Goal: Task Accomplishment & Management: Manage account settings

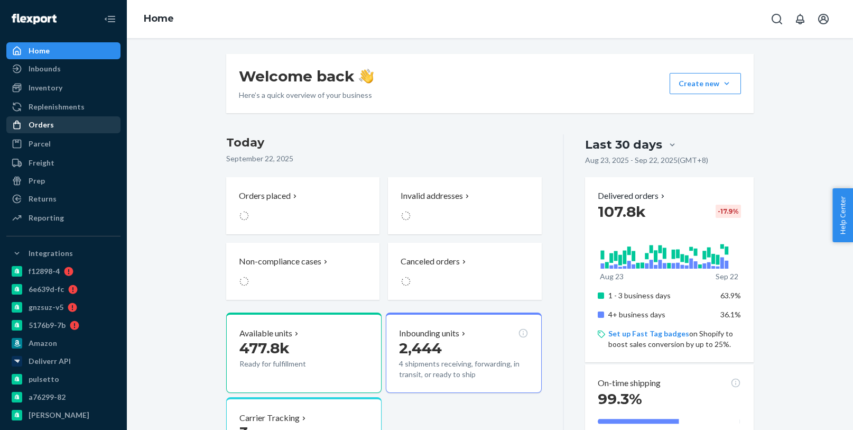
click at [62, 122] on div "Orders" at bounding box center [63, 124] width 112 height 15
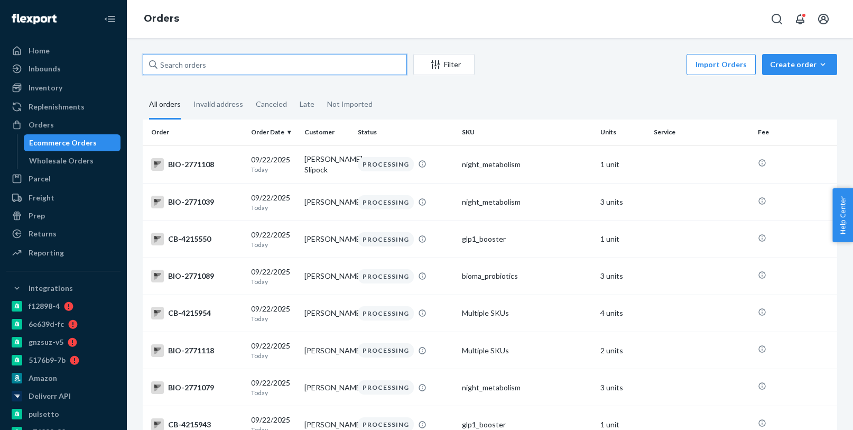
paste input "3987989"
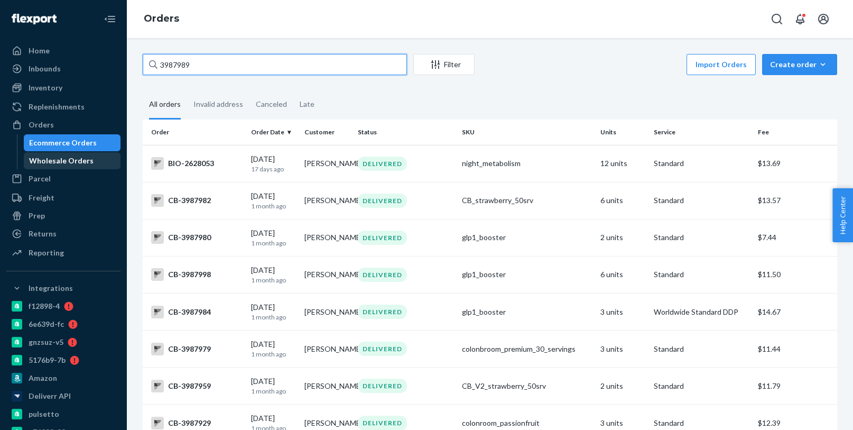
type input "3987989"
drag, startPoint x: 85, startPoint y: 158, endPoint x: 85, endPoint y: 152, distance: 5.8
click at [85, 158] on div "Wholesale Orders" at bounding box center [61, 160] width 64 height 11
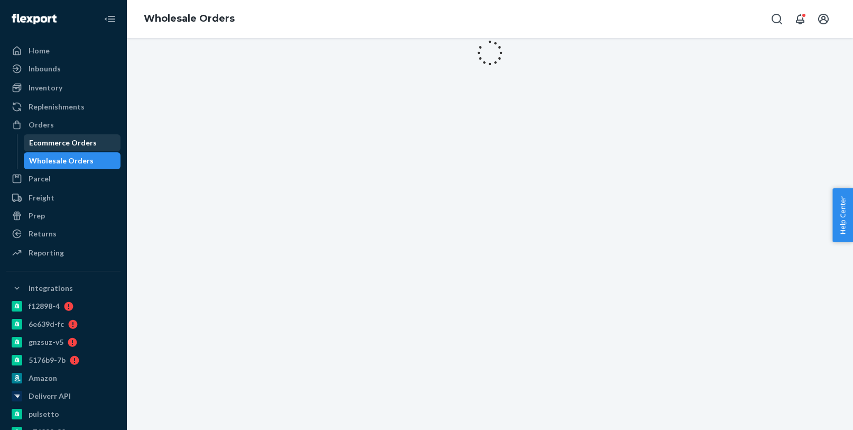
click at [85, 147] on div "Ecommerce Orders" at bounding box center [63, 142] width 68 height 11
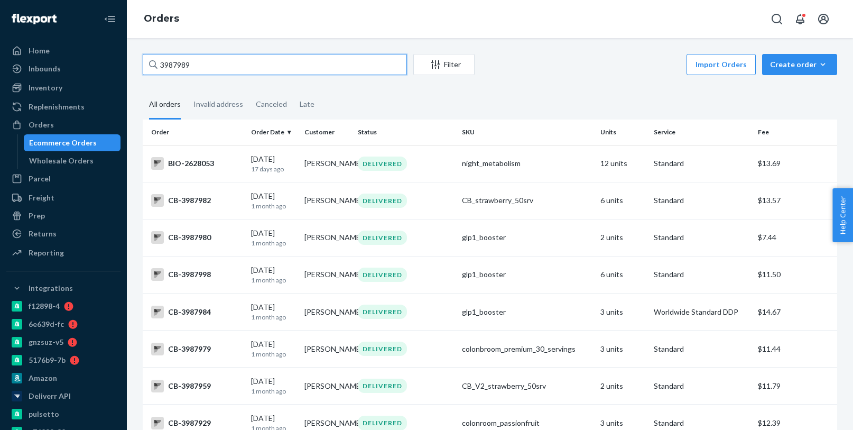
paste input "90"
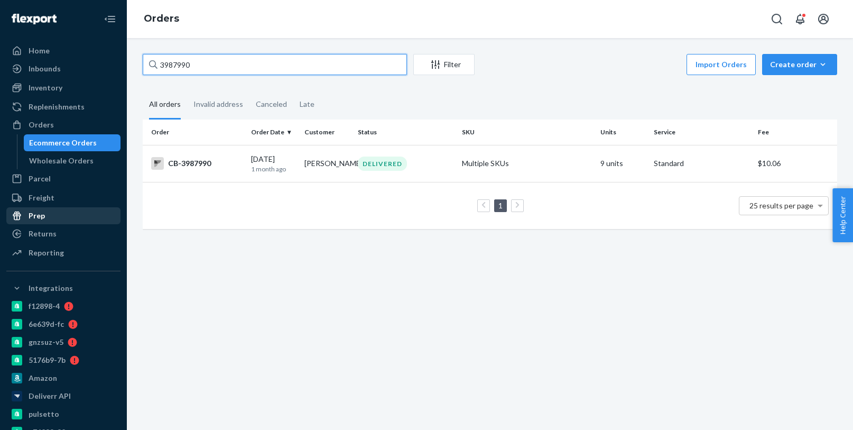
type input "3987990"
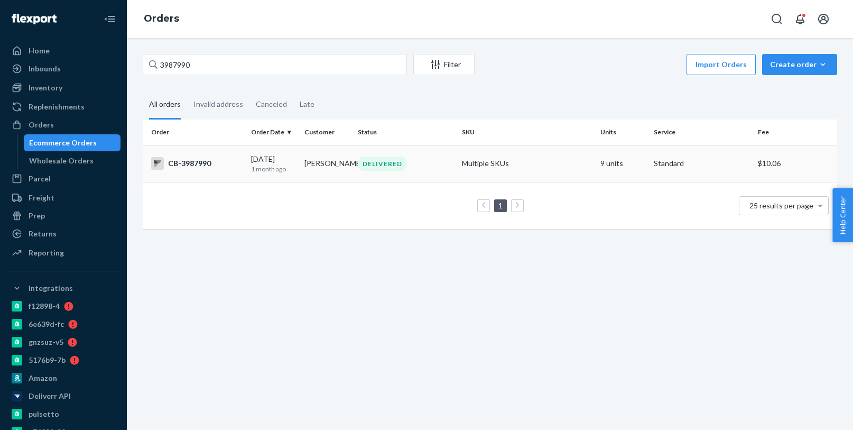
click at [454, 162] on div "DELIVERED" at bounding box center [406, 163] width 100 height 14
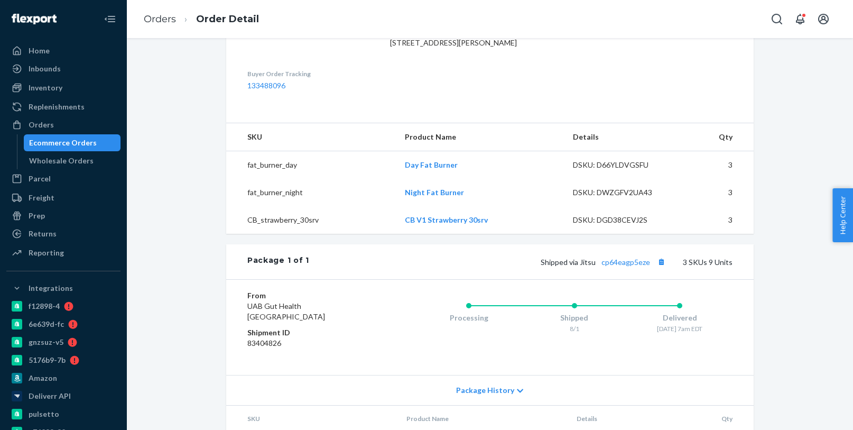
scroll to position [303, 0]
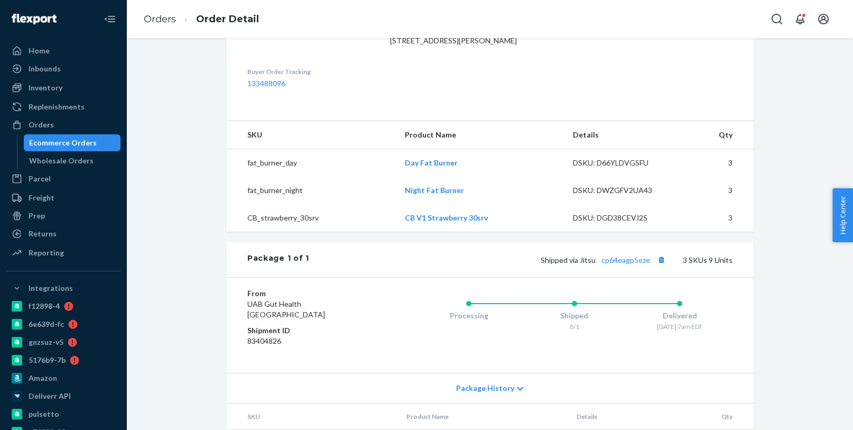
click at [93, 145] on div "Ecommerce Orders" at bounding box center [72, 142] width 95 height 15
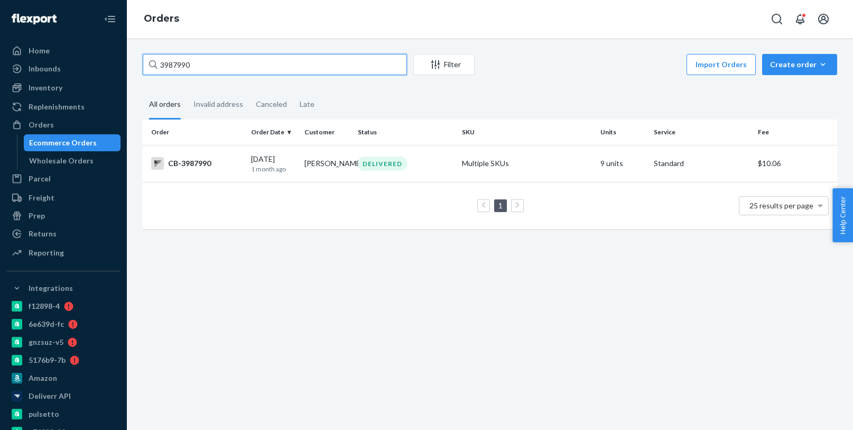
paste input "4076147"
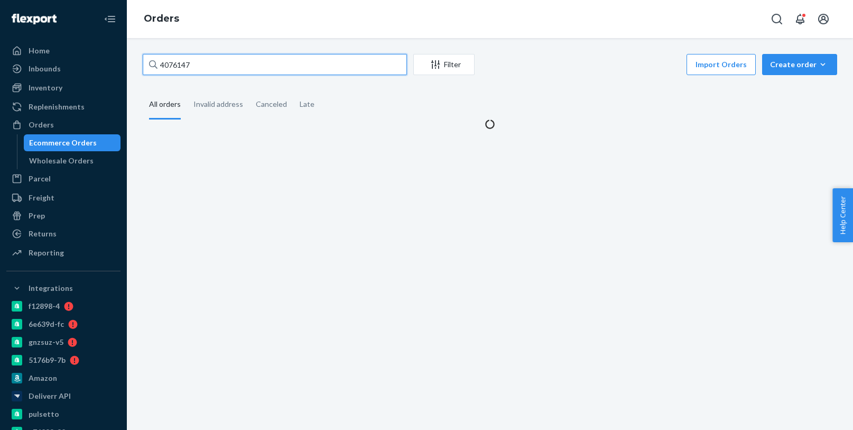
type input "4076147"
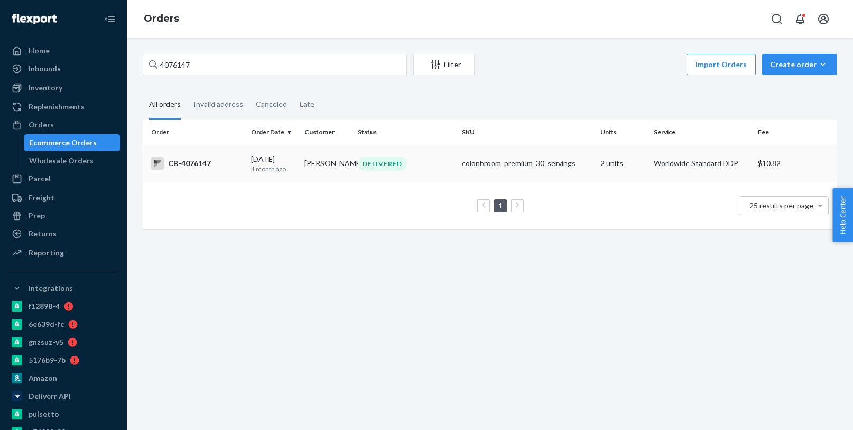
click at [380, 165] on div "DELIVERED" at bounding box center [382, 163] width 49 height 14
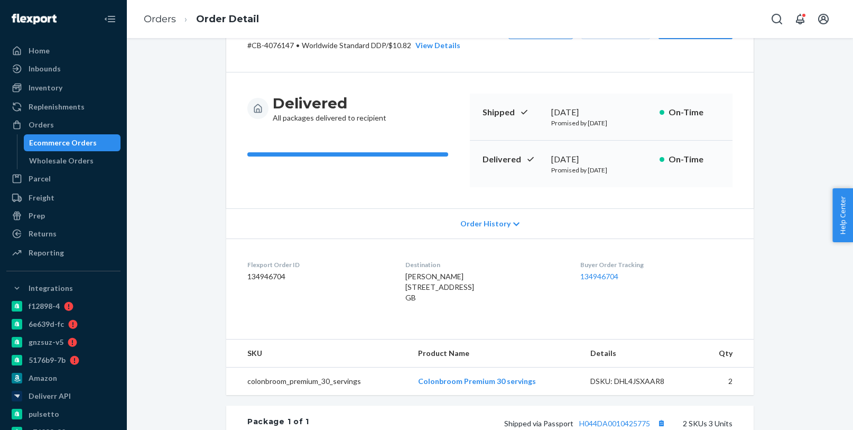
scroll to position [54, 0]
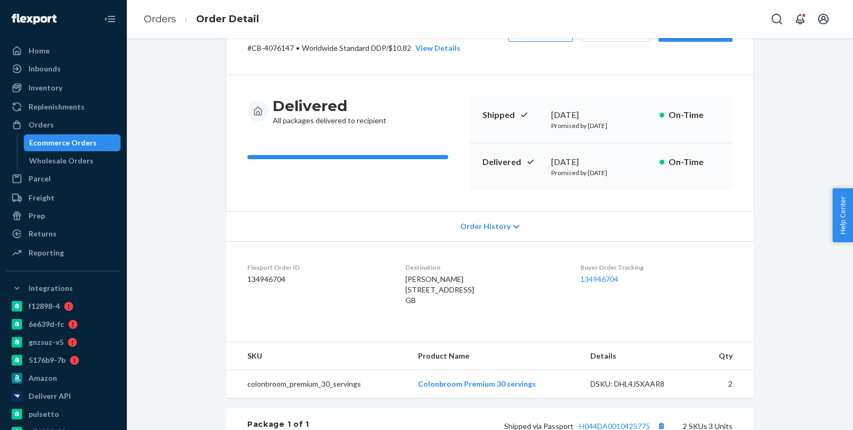
click at [90, 137] on div "Ecommerce Orders" at bounding box center [63, 142] width 68 height 11
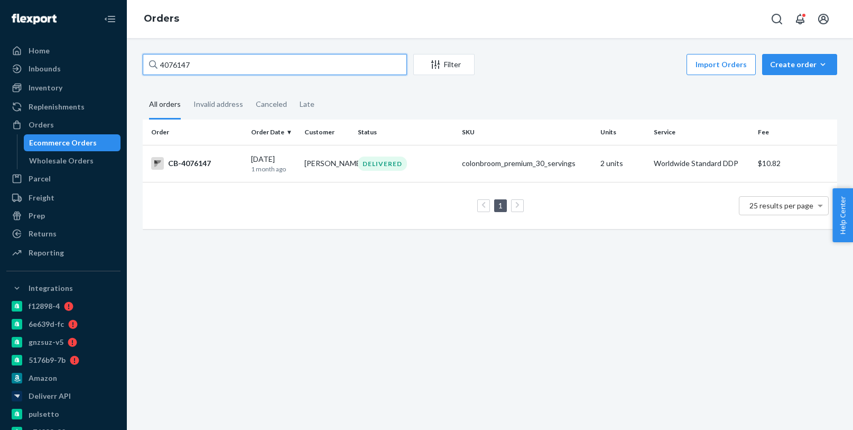
paste input "3611809"
type input "3611809"
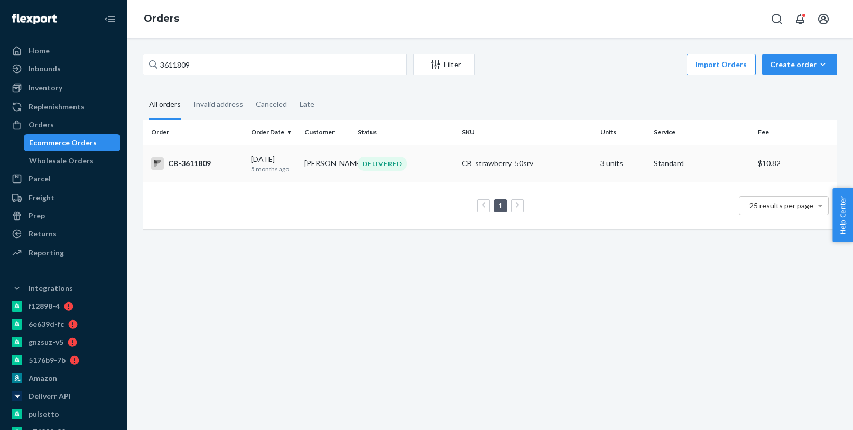
click at [310, 170] on td "Ryan Hoang" at bounding box center [326, 163] width 53 height 37
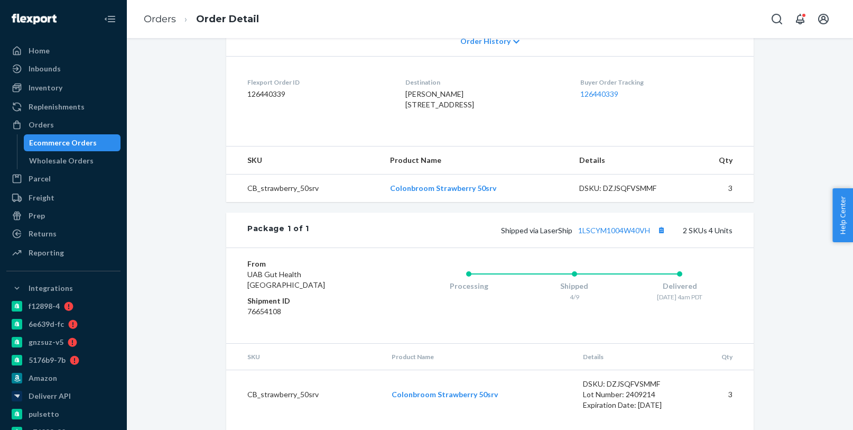
scroll to position [218, 0]
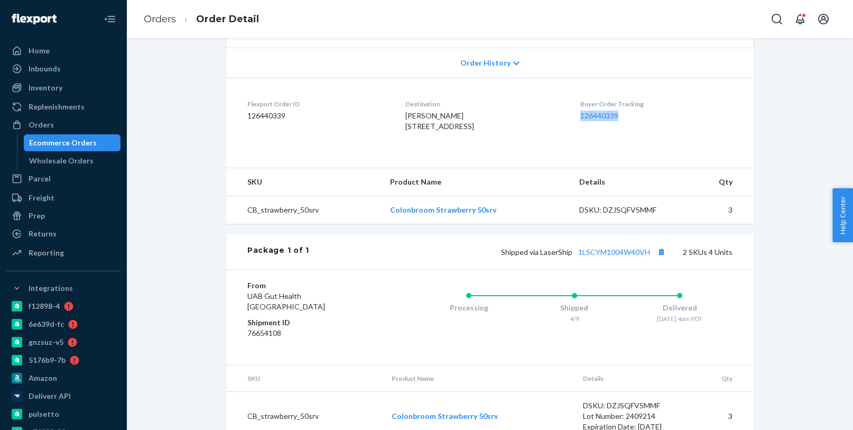
click at [90, 137] on div "Ecommerce Orders" at bounding box center [63, 142] width 68 height 11
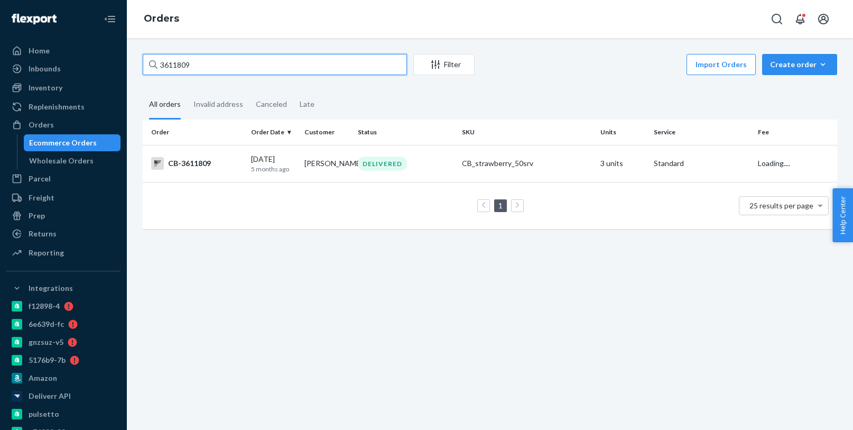
paste input "903878"
type input "3903878"
click at [399, 160] on div "DELIVERED" at bounding box center [382, 163] width 49 height 14
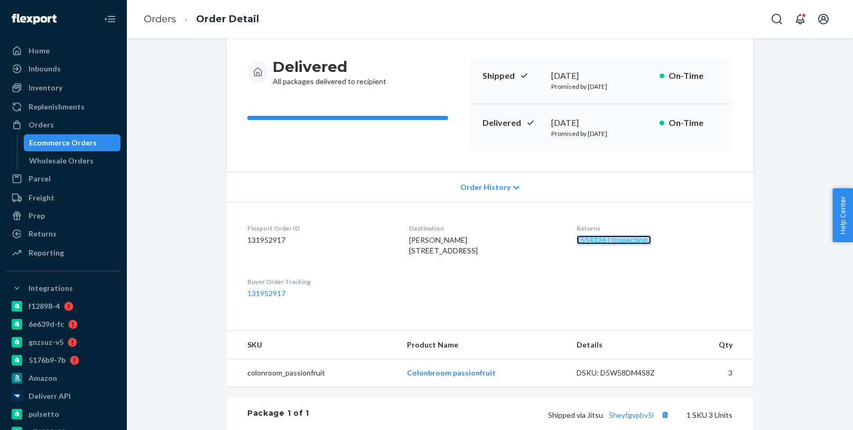
scroll to position [95, 0]
click at [75, 146] on div "Ecommerce Orders" at bounding box center [63, 142] width 68 height 11
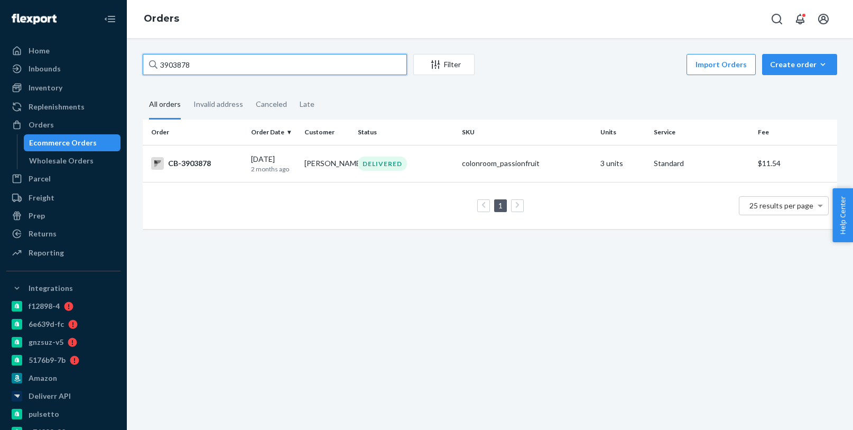
paste input "4069024"
type input "4069024"
click at [337, 171] on td "Joe Long" at bounding box center [326, 163] width 53 height 37
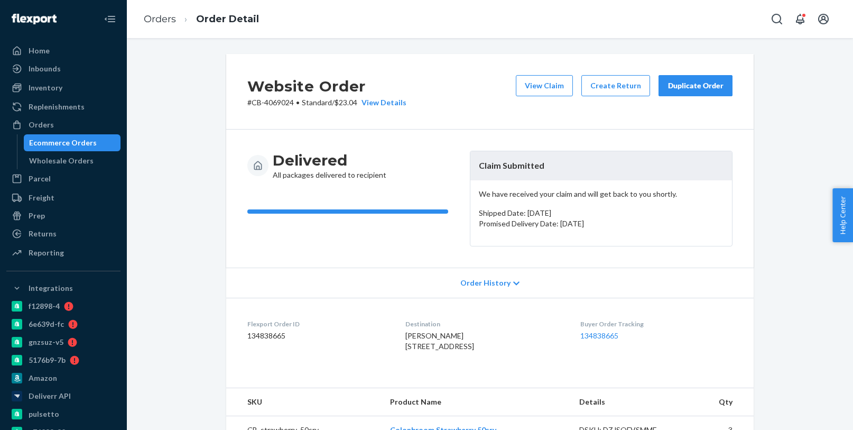
click at [697, 79] on button "Duplicate Order" at bounding box center [696, 85] width 74 height 21
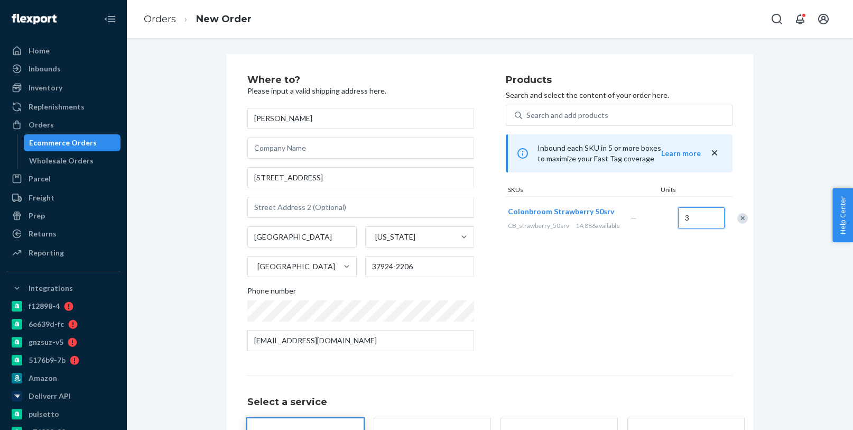
click at [626, 222] on div "Colonbroom Strawberry 50srv CB_strawberry_50srv 14,886 available — 3" at bounding box center [619, 217] width 227 height 43
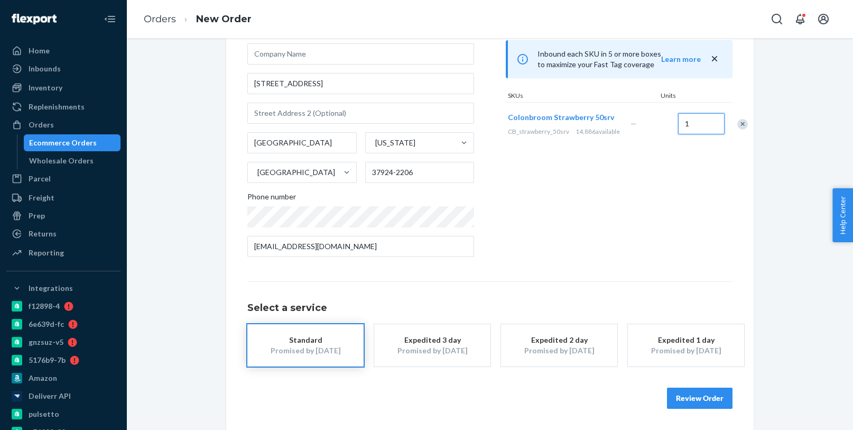
type input "1"
click at [715, 404] on button "Review Order" at bounding box center [700, 397] width 66 height 21
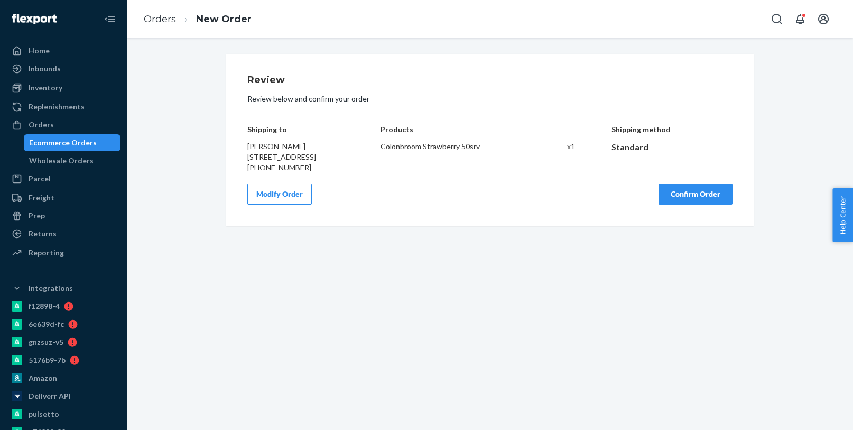
scroll to position [0, 0]
click at [720, 196] on button "Confirm Order" at bounding box center [696, 193] width 74 height 21
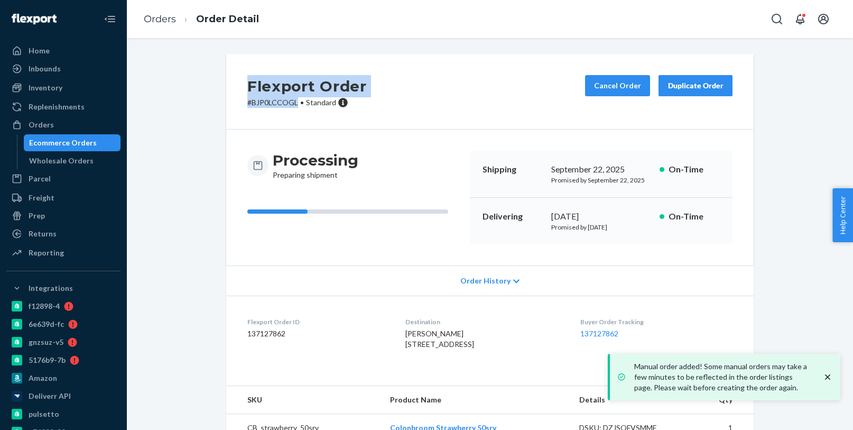
drag, startPoint x: 241, startPoint y: 87, endPoint x: 299, endPoint y: 99, distance: 59.4
click at [299, 99] on div "Flexport Order # BJP0LCCOGL • Standard Cancel Order Duplicate Order" at bounding box center [489, 92] width 527 height 76
copy div "Flexport Order # BJP0LCCOGL"
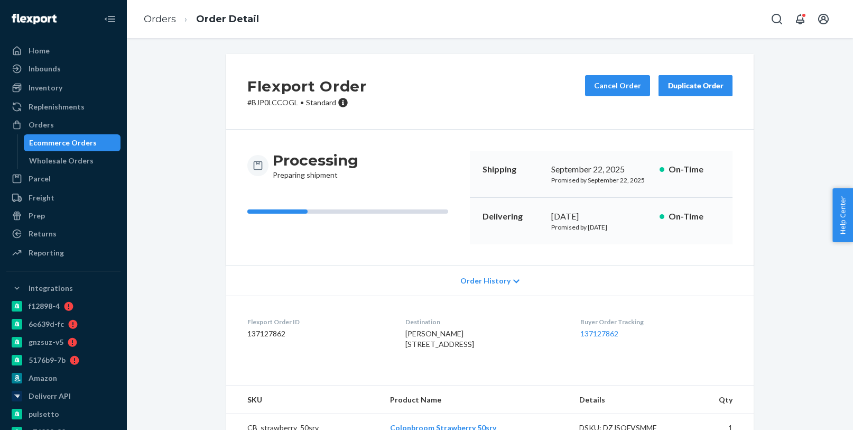
click at [527, 375] on dl "Flexport Order ID 137127862 Destination Joe Long 5929 Fayette Ln Knoxville, TN …" at bounding box center [489, 334] width 527 height 79
drag, startPoint x: 76, startPoint y: 139, endPoint x: 141, endPoint y: 130, distance: 66.2
click at [76, 139] on div "Ecommerce Orders" at bounding box center [63, 142] width 68 height 11
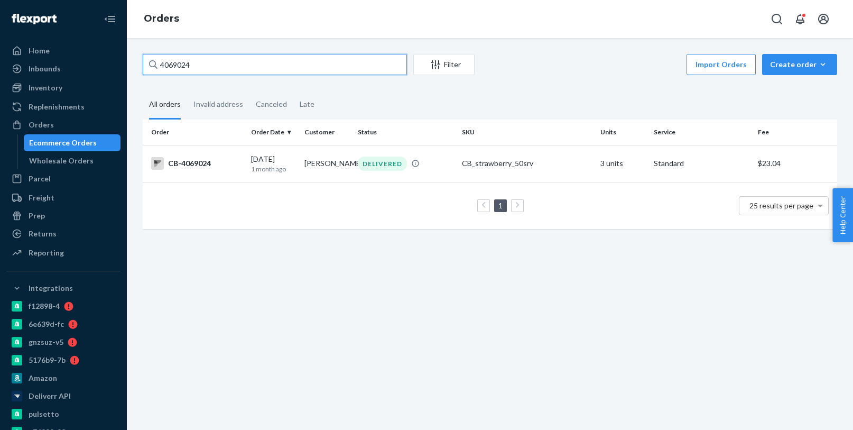
paste input "214566"
type input "4214566"
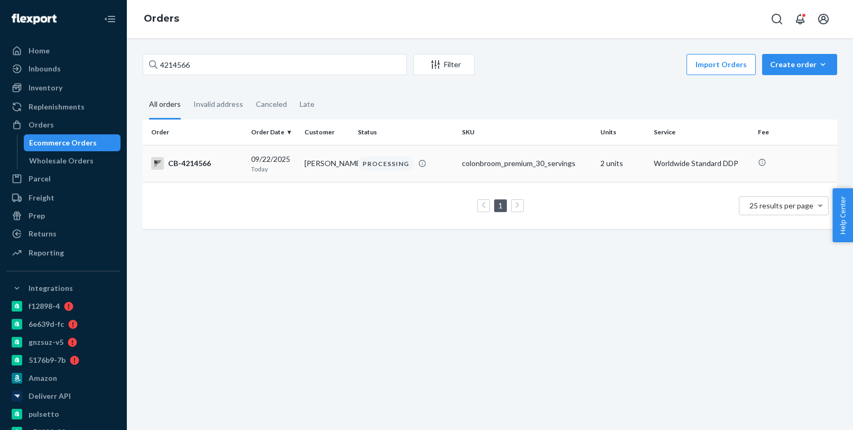
click at [245, 174] on td "CB-4214566" at bounding box center [195, 163] width 104 height 37
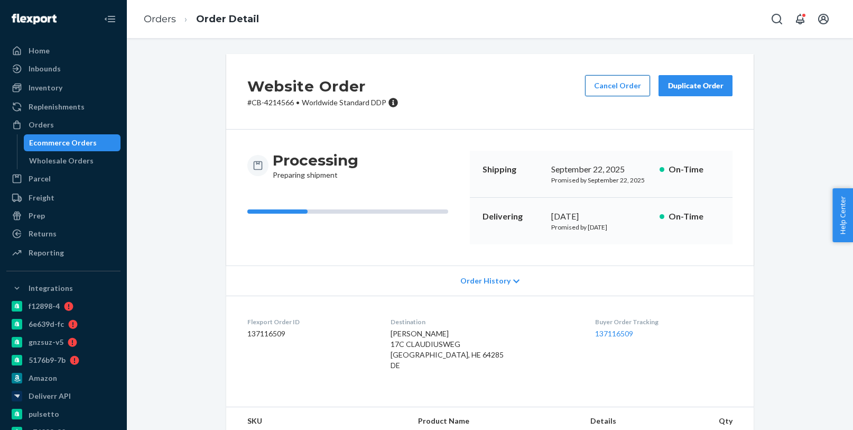
click at [598, 92] on button "Cancel Order" at bounding box center [617, 85] width 65 height 21
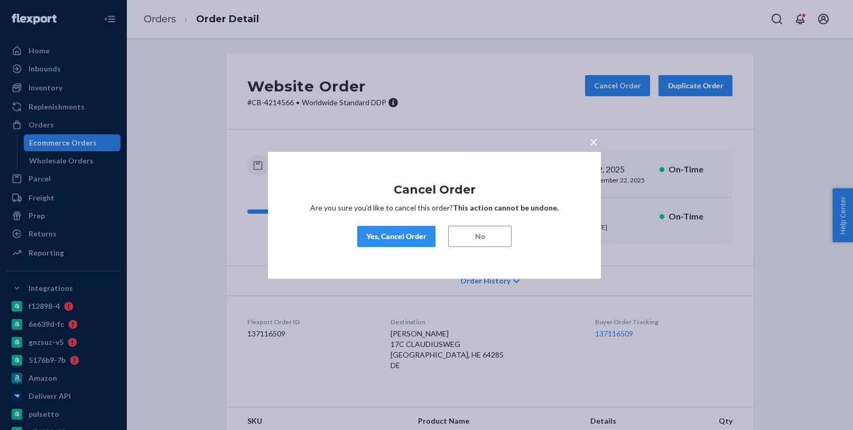
click at [386, 231] on div "Yes, Cancel Order" at bounding box center [396, 236] width 60 height 11
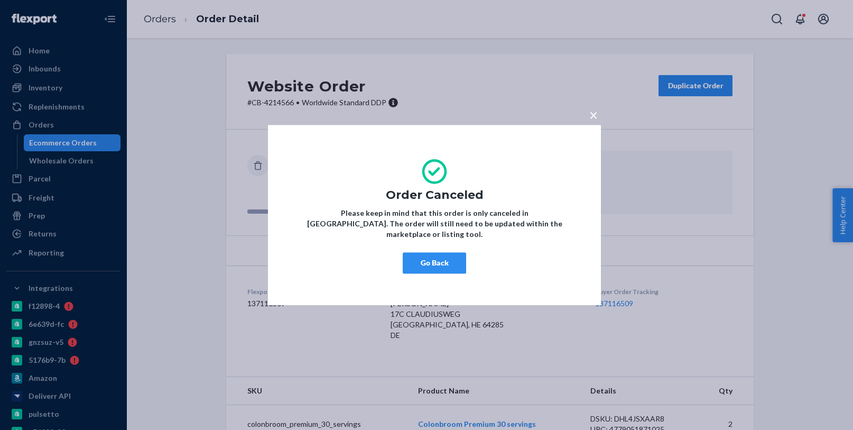
click at [448, 257] on button "Go Back" at bounding box center [434, 262] width 63 height 21
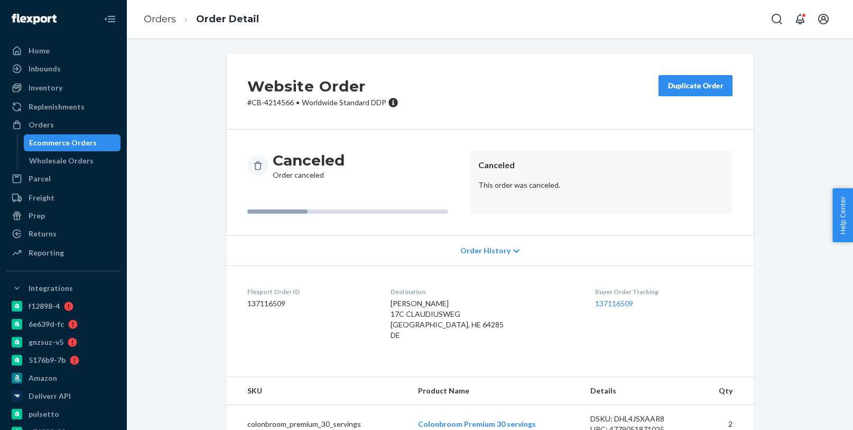
click at [113, 136] on div "Ecommerce Orders" at bounding box center [72, 142] width 95 height 15
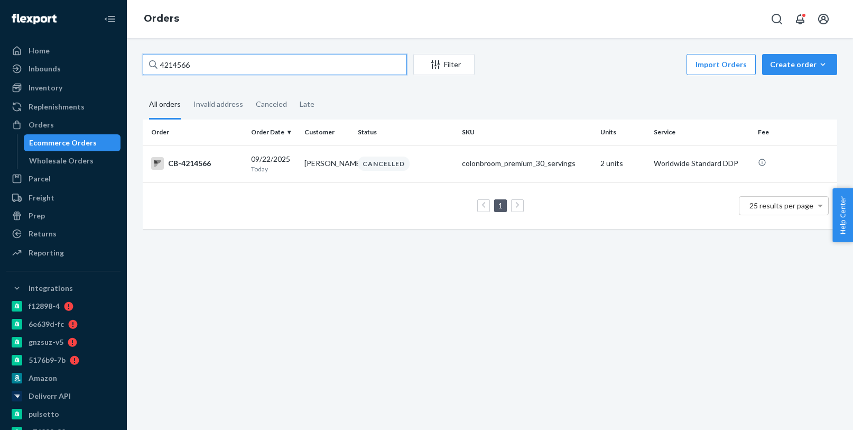
paste input "3881"
type input "4213881"
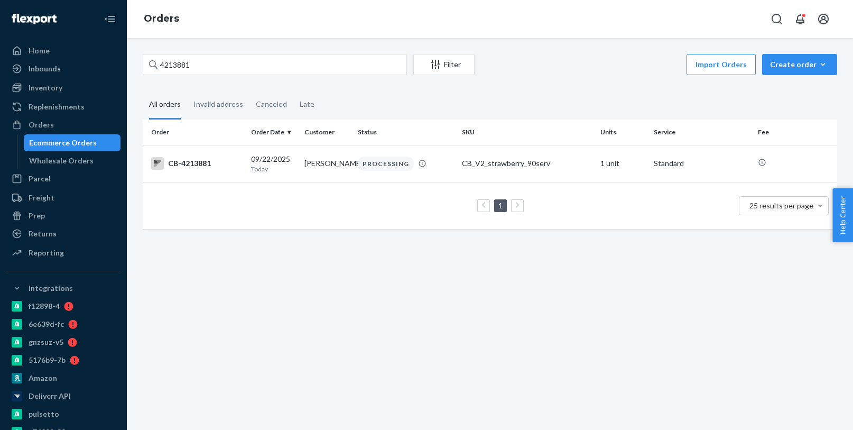
click at [337, 172] on td "Matt Stornes" at bounding box center [326, 163] width 53 height 37
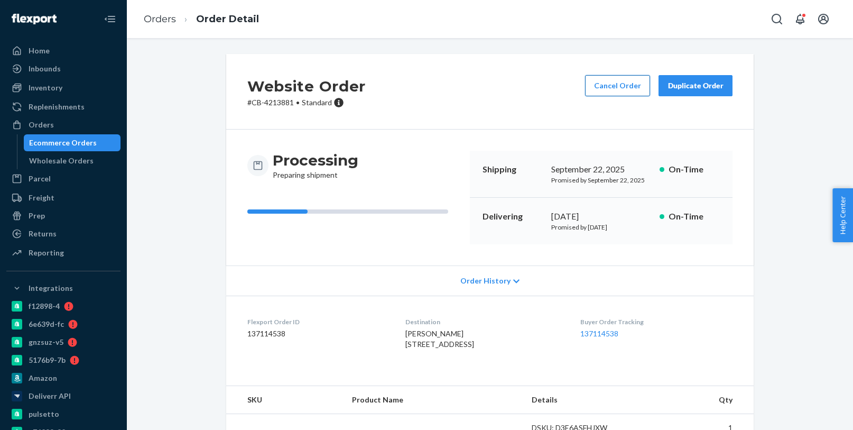
click at [612, 87] on button "Cancel Order" at bounding box center [617, 85] width 65 height 21
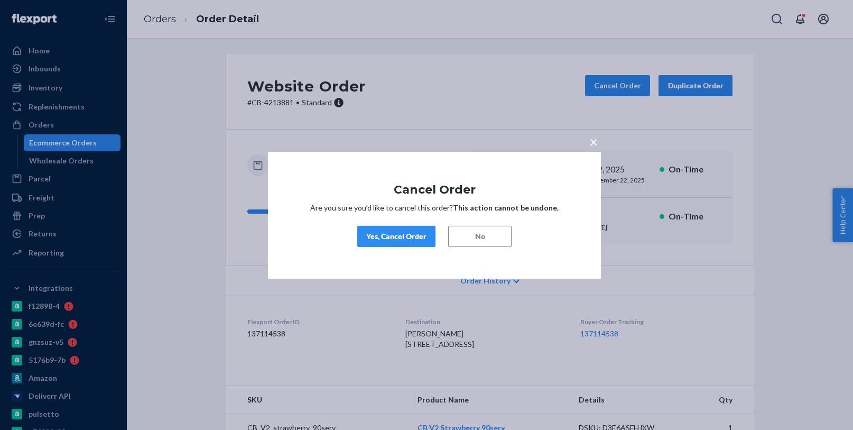
click at [415, 239] on div "Yes, Cancel Order" at bounding box center [396, 236] width 60 height 11
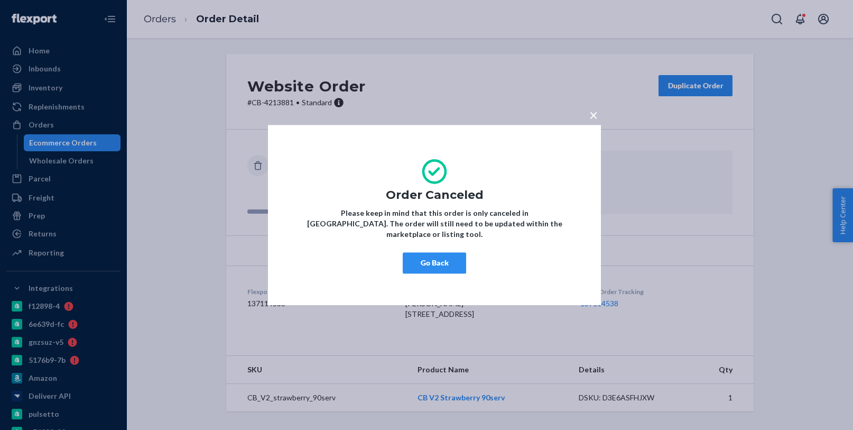
click at [420, 254] on button "Go Back" at bounding box center [434, 262] width 63 height 21
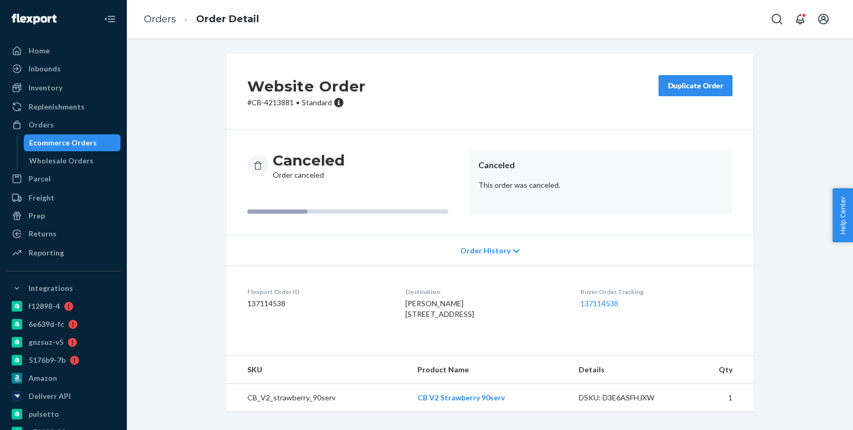
click at [91, 143] on div "Ecommerce Orders" at bounding box center [63, 142] width 68 height 11
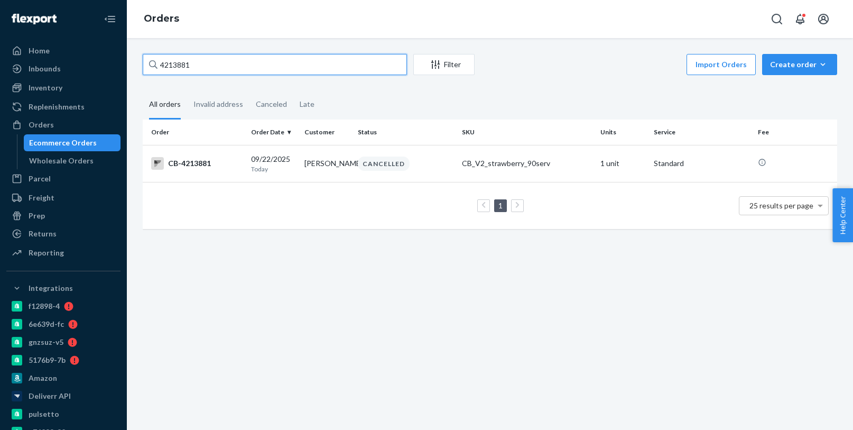
paste input "7267147"
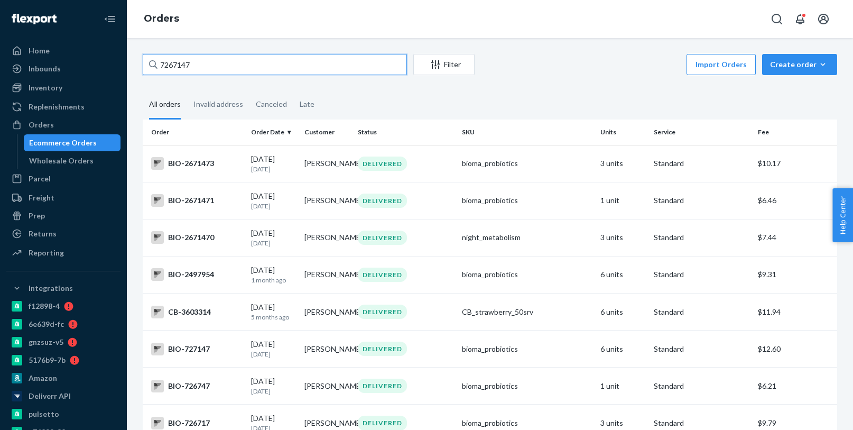
paste input "4209610"
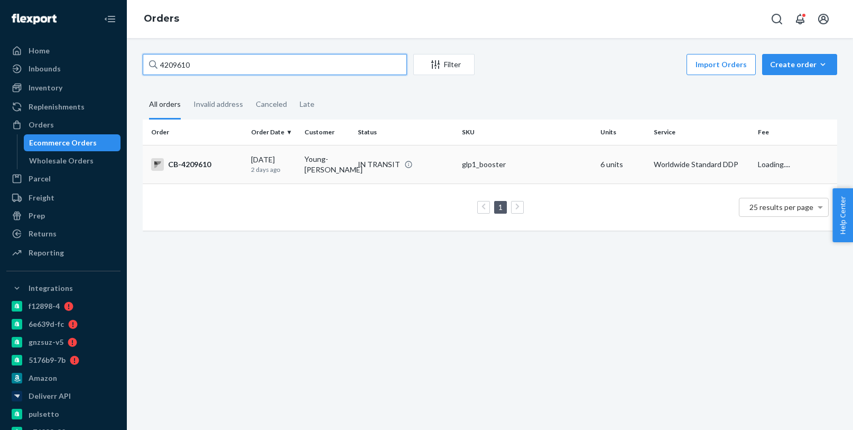
type input "4209610"
click at [307, 165] on td "Young-Sun Hwang" at bounding box center [326, 164] width 53 height 39
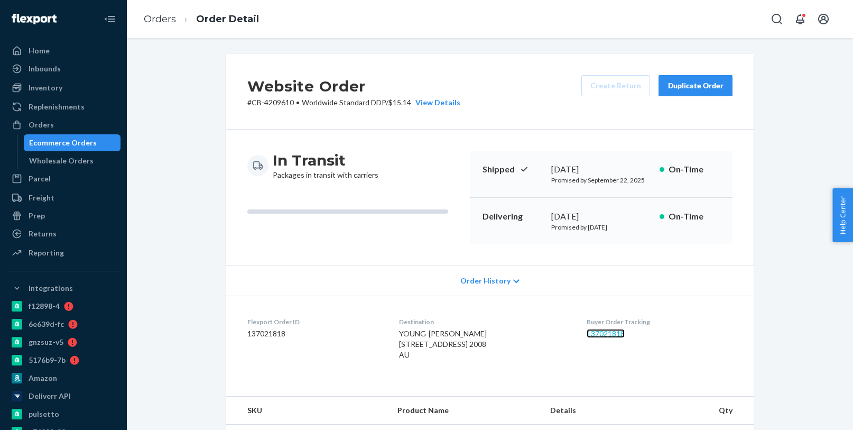
click at [613, 336] on link "137021818" at bounding box center [606, 333] width 38 height 9
click at [104, 139] on div "Ecommerce Orders" at bounding box center [72, 142] width 95 height 15
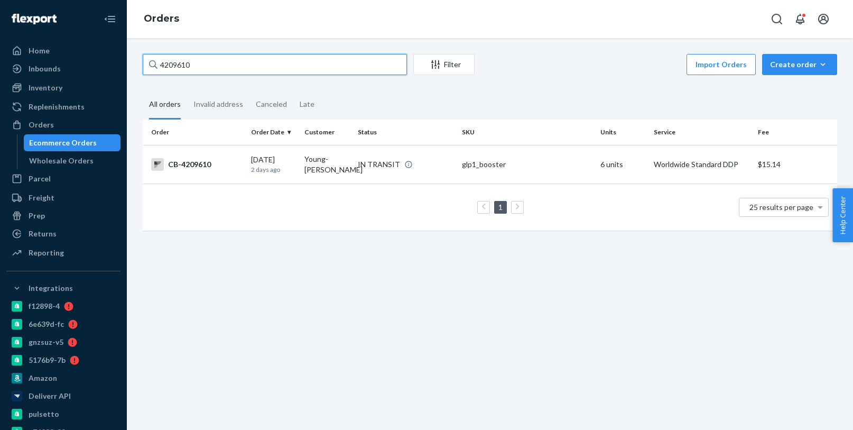
paste input "14585"
type input "4214585"
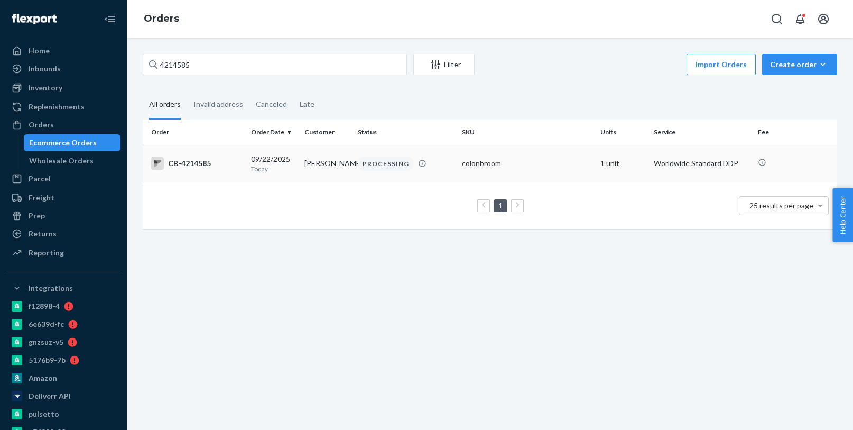
click at [275, 166] on p "Today" at bounding box center [273, 168] width 45 height 9
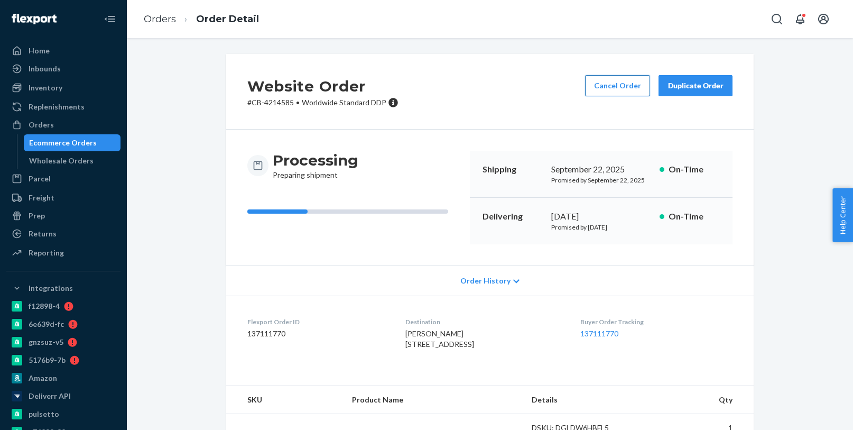
click at [618, 86] on button "Cancel Order" at bounding box center [617, 85] width 65 height 21
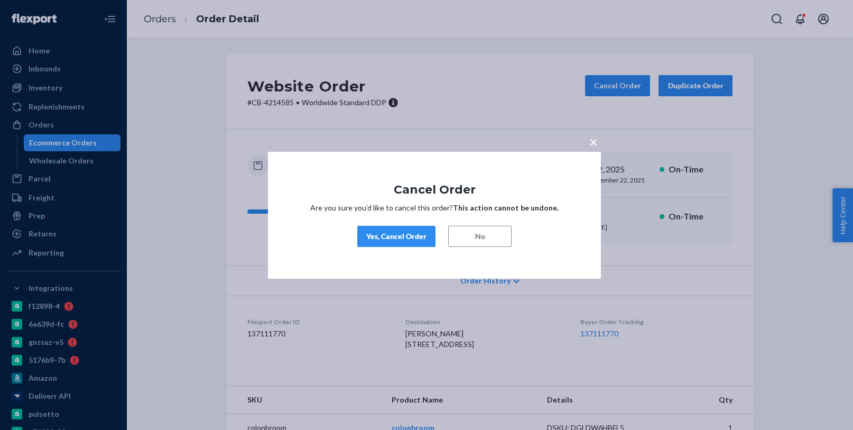
click at [409, 233] on div "Yes, Cancel Order" at bounding box center [396, 236] width 60 height 11
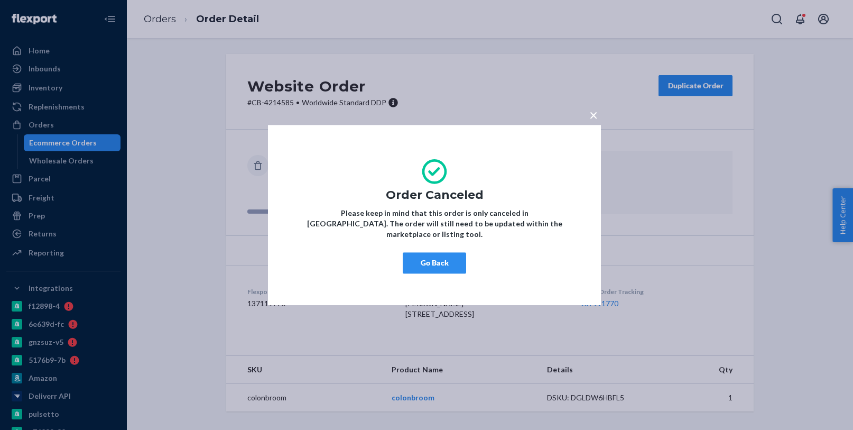
click at [454, 252] on button "Go Back" at bounding box center [434, 262] width 63 height 21
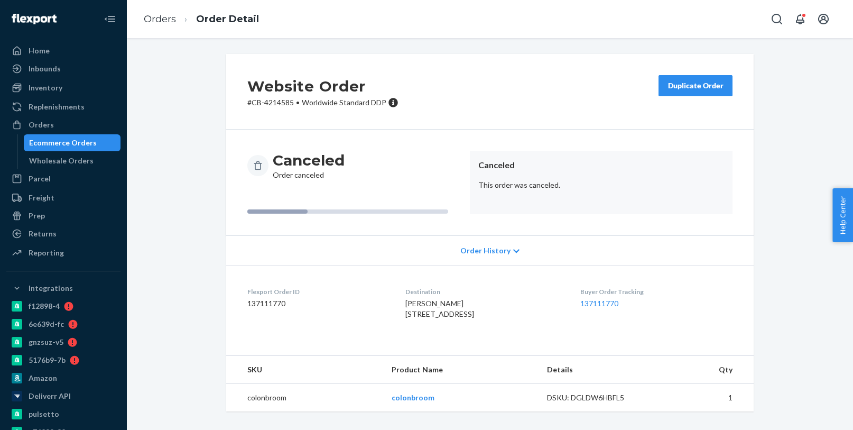
drag, startPoint x: 108, startPoint y: 142, endPoint x: 144, endPoint y: 132, distance: 37.2
click at [108, 142] on div "Ecommerce Orders" at bounding box center [72, 142] width 95 height 15
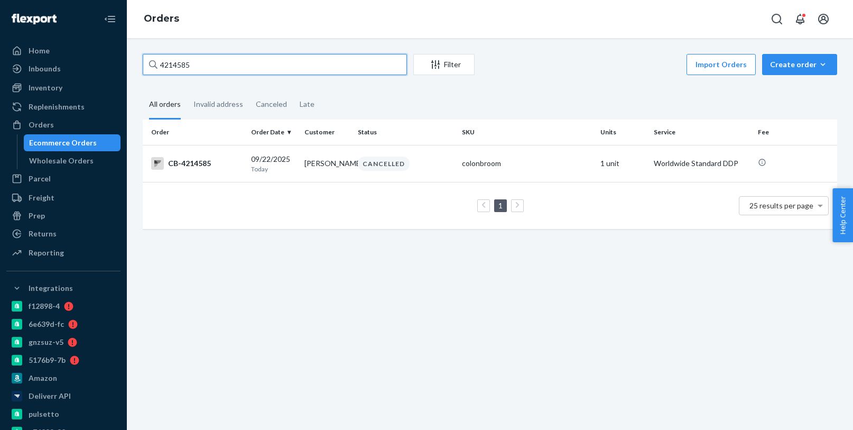
paste input "066326"
type input "4066326"
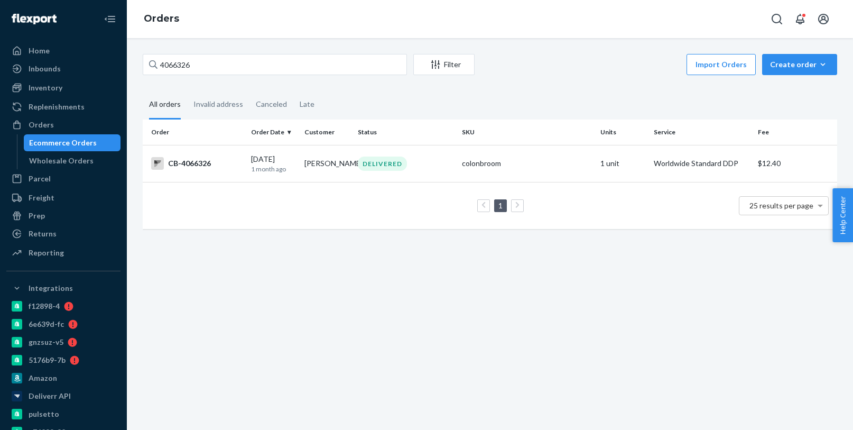
click at [253, 176] on td "08/20/2025 1 month ago" at bounding box center [273, 163] width 53 height 37
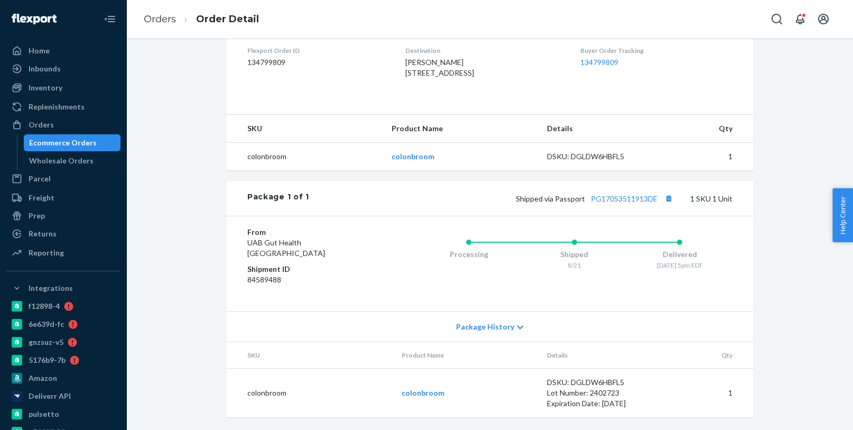
scroll to position [288, 0]
click at [103, 141] on div "Ecommerce Orders" at bounding box center [72, 142] width 95 height 15
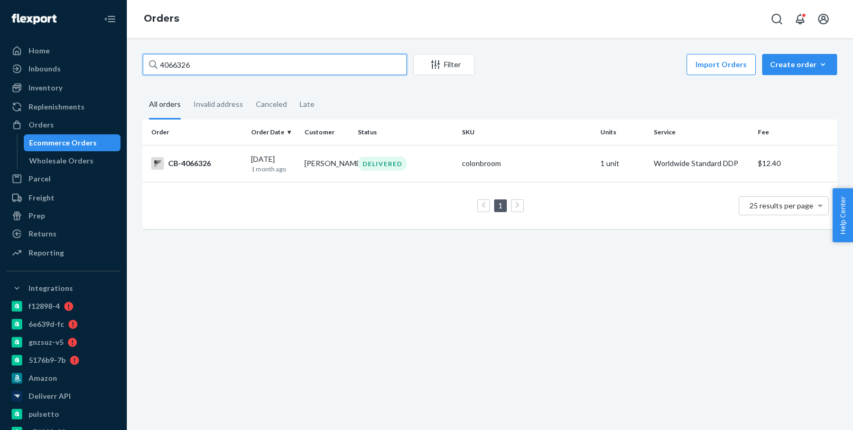
paste input "213759"
type input "4213759"
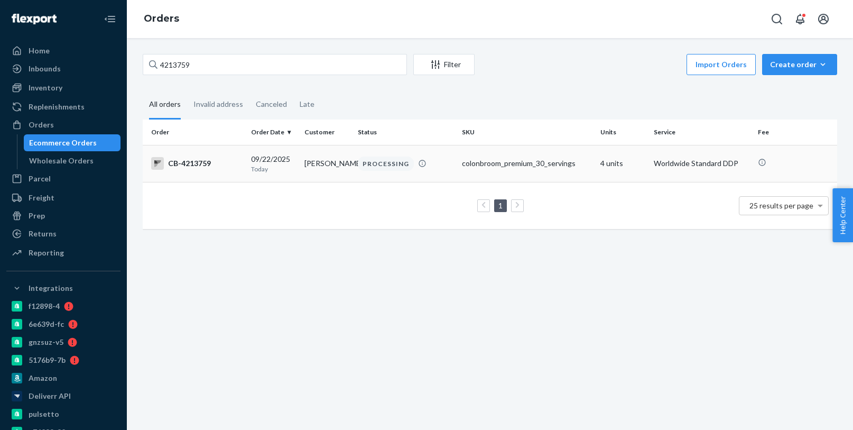
click at [243, 162] on td "CB-4213759" at bounding box center [195, 163] width 104 height 37
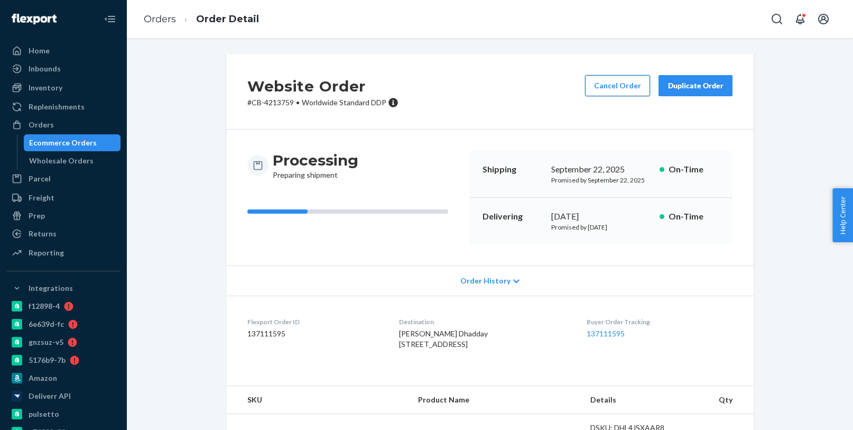
click at [618, 81] on button "Cancel Order" at bounding box center [617, 85] width 65 height 21
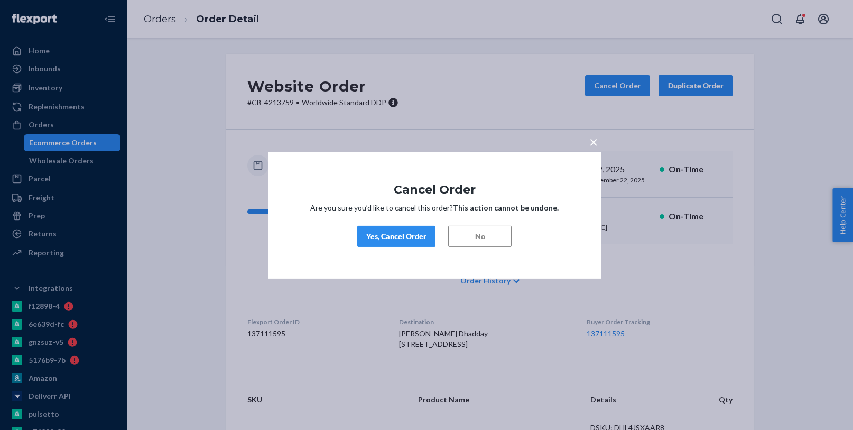
click at [416, 232] on div "Yes, Cancel Order" at bounding box center [396, 236] width 60 height 11
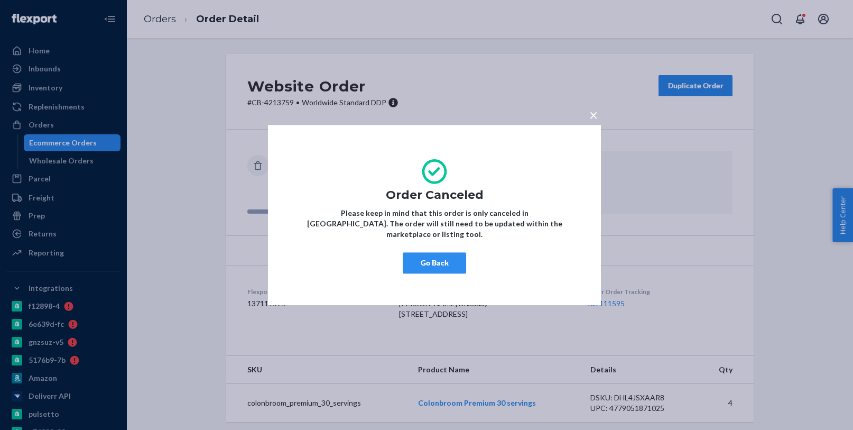
drag, startPoint x: 429, startPoint y: 259, endPoint x: 384, endPoint y: 198, distance: 76.3
click at [429, 259] on button "Go Back" at bounding box center [434, 262] width 63 height 21
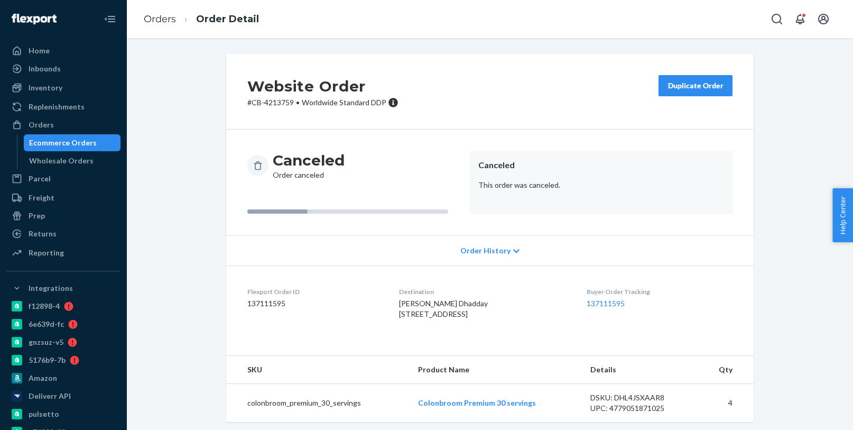
click at [76, 147] on div "Ecommerce Orders" at bounding box center [63, 142] width 68 height 11
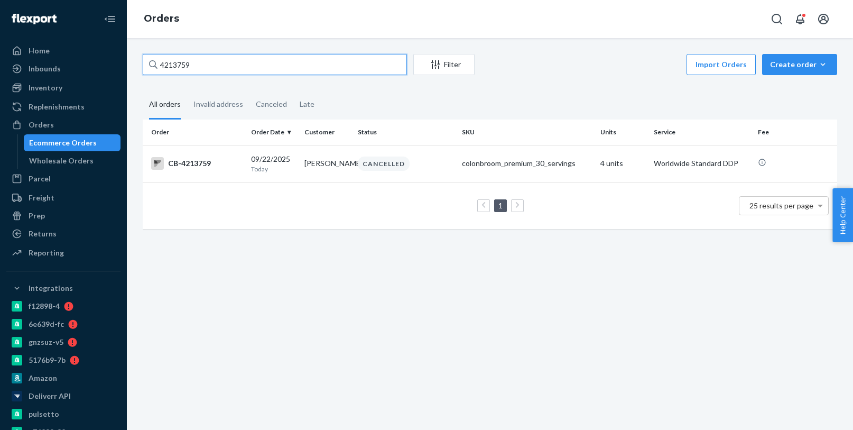
paste input "189373"
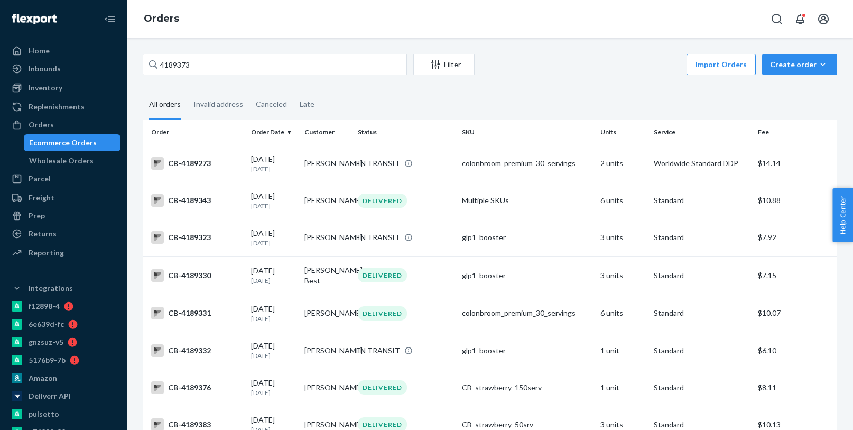
click at [66, 143] on div "Ecommerce Orders" at bounding box center [63, 142] width 68 height 11
paste input "3925246"
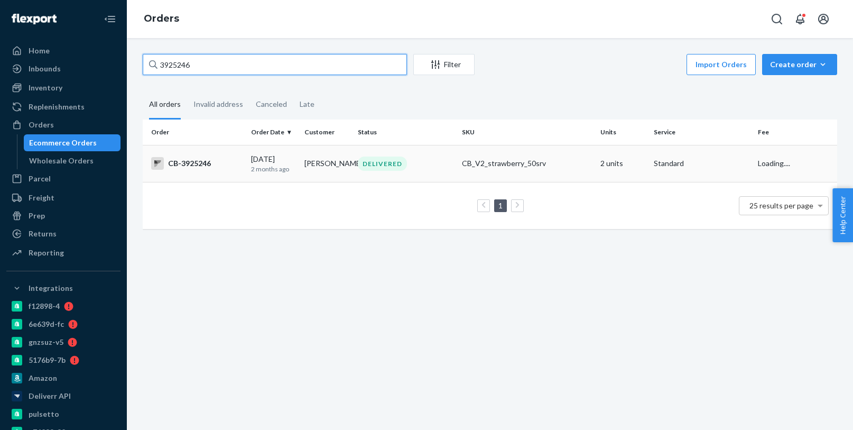
type input "3925246"
click at [342, 163] on td "Chad Frye" at bounding box center [326, 163] width 53 height 37
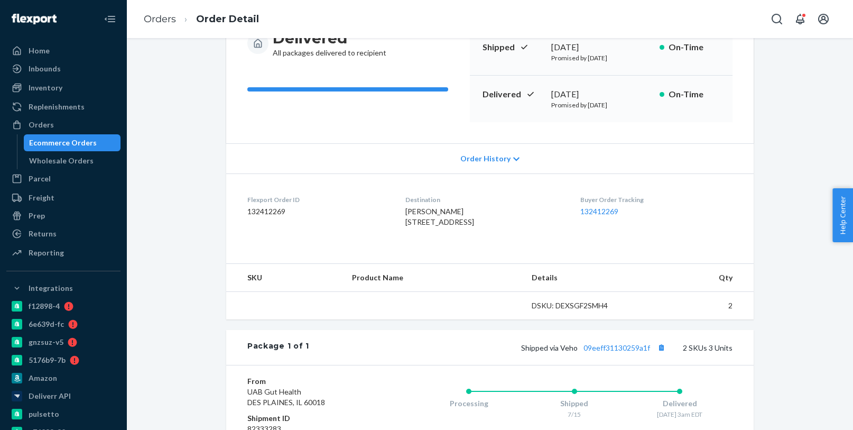
scroll to position [146, 0]
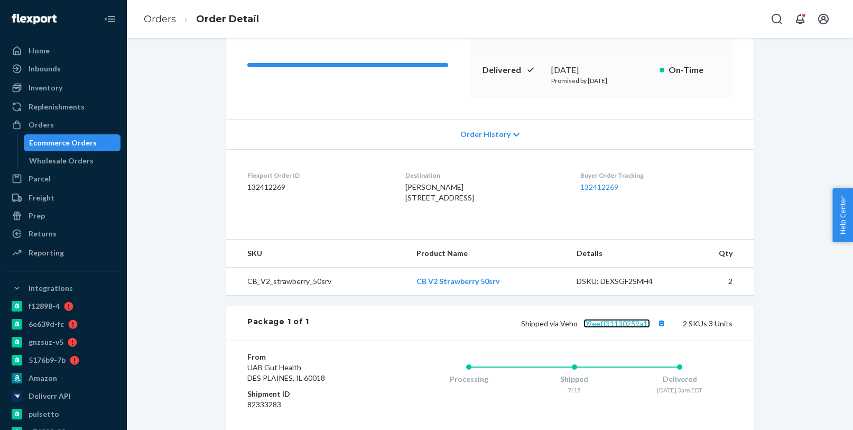
click at [613, 328] on link "09eeff31130259a1f" at bounding box center [616, 323] width 67 height 9
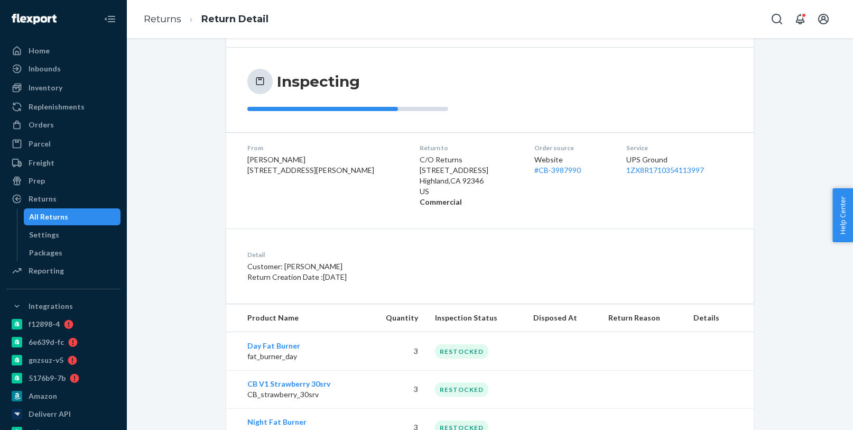
scroll to position [125, 0]
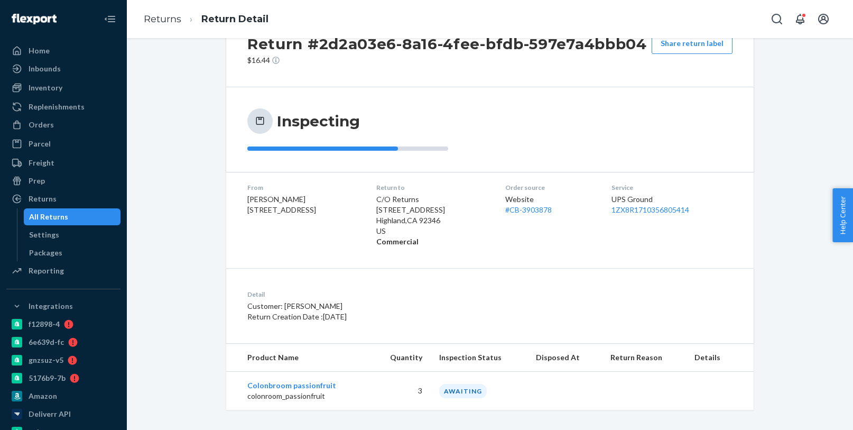
scroll to position [49, 0]
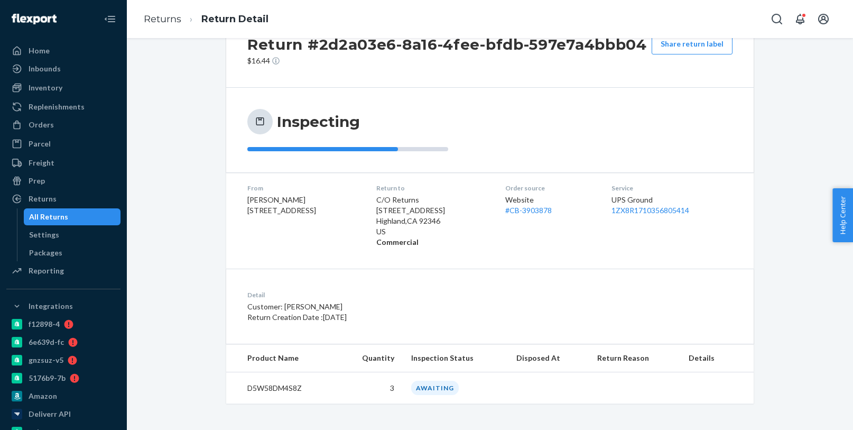
scroll to position [49, 0]
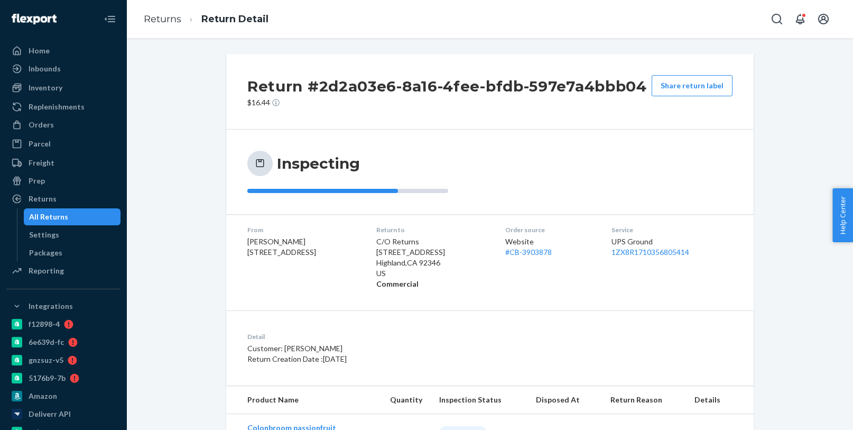
scroll to position [49, 0]
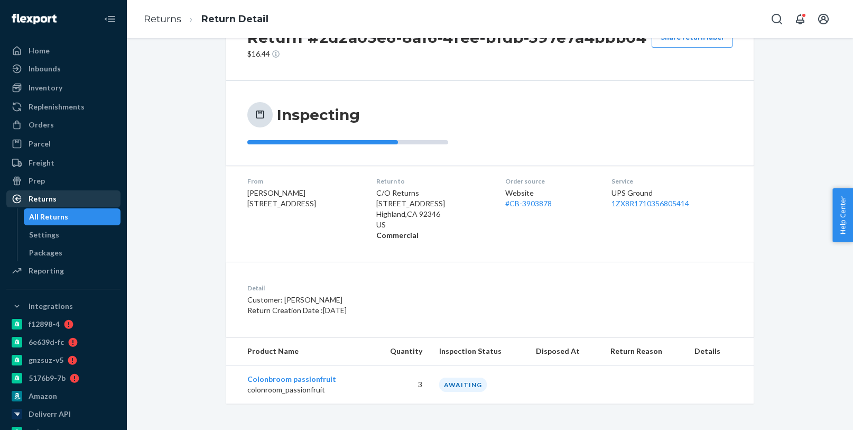
drag, startPoint x: 80, startPoint y: 214, endPoint x: 115, endPoint y: 193, distance: 40.5
click at [80, 214] on div "All Returns" at bounding box center [72, 216] width 95 height 15
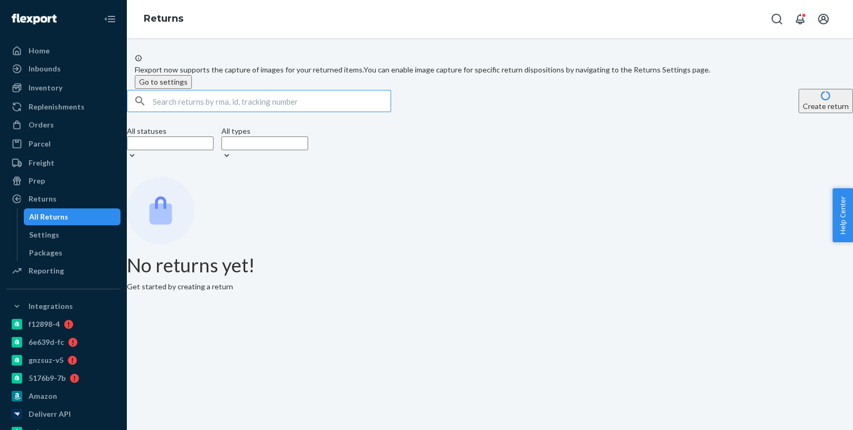
drag, startPoint x: 61, startPoint y: 126, endPoint x: 129, endPoint y: 119, distance: 69.1
click at [61, 126] on div "Orders" at bounding box center [63, 124] width 112 height 15
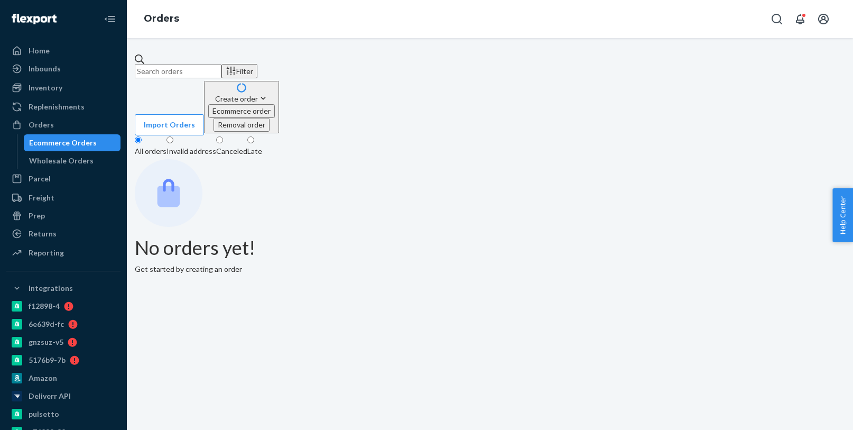
paste input "4215587"
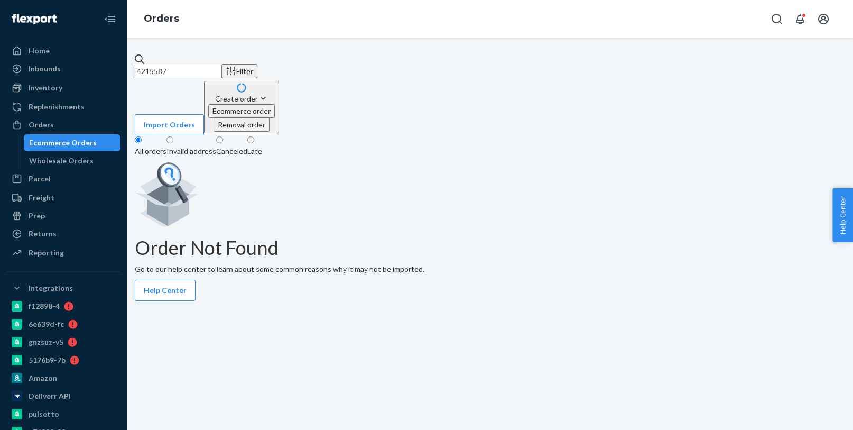
type input "4215587"
